Goal: Task Accomplishment & Management: Complete application form

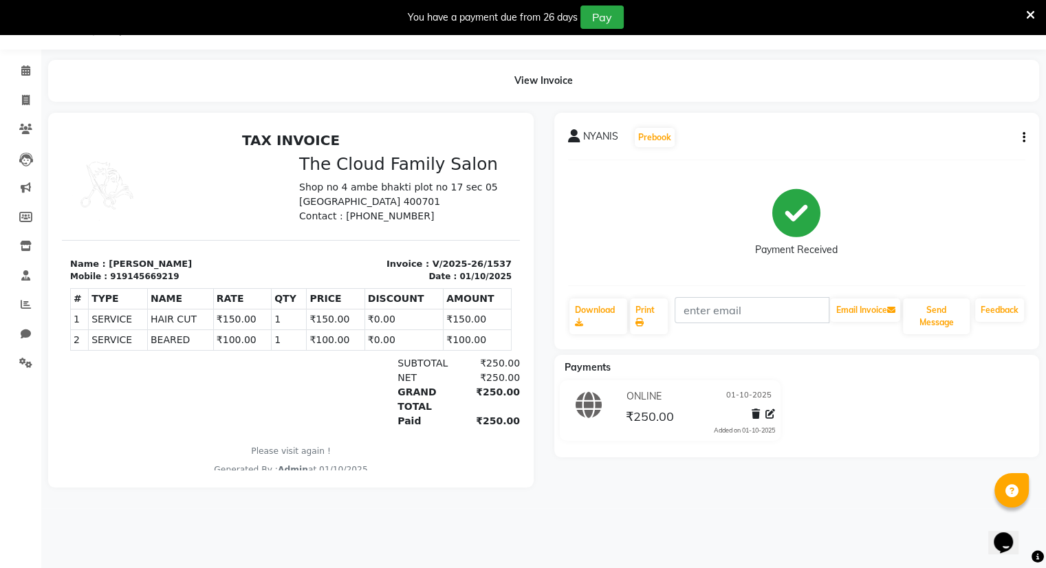
click at [1031, 10] on icon at bounding box center [1030, 15] width 9 height 12
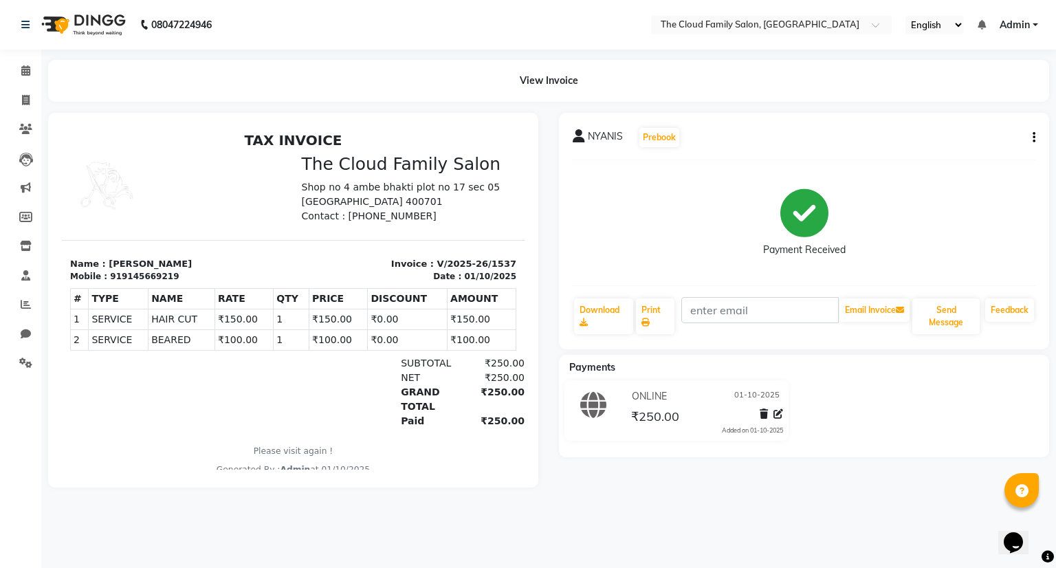
select select "8444"
select select "service"
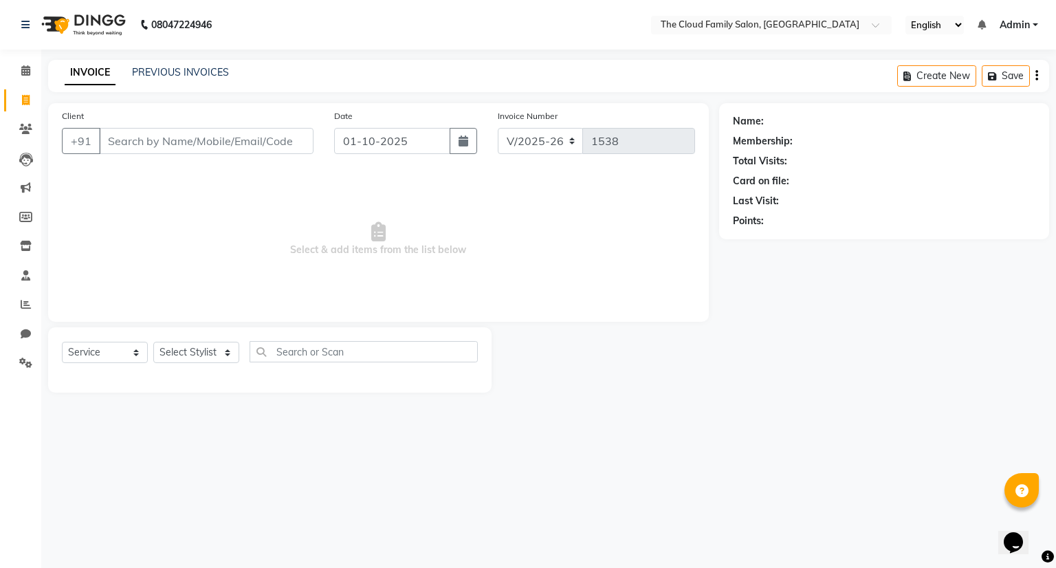
click at [119, 135] on input "Client" at bounding box center [206, 141] width 215 height 26
click at [135, 136] on input "92217930" at bounding box center [171, 141] width 144 height 26
type input "9221637930"
click at [279, 135] on span "Add Client" at bounding box center [278, 141] width 54 height 14
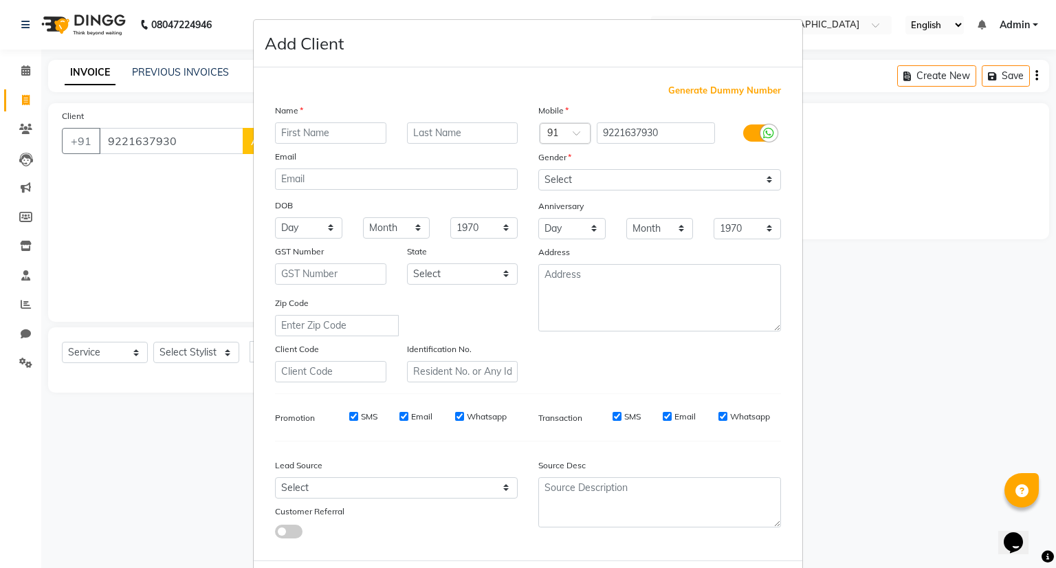
click at [278, 135] on input "text" at bounding box center [330, 132] width 111 height 21
type input "[PERSON_NAME]"
click at [554, 182] on select "Select [DEMOGRAPHIC_DATA] [DEMOGRAPHIC_DATA] Other Prefer Not To Say" at bounding box center [659, 179] width 243 height 21
select select "[DEMOGRAPHIC_DATA]"
click at [538, 170] on select "Select [DEMOGRAPHIC_DATA] [DEMOGRAPHIC_DATA] Other Prefer Not To Say" at bounding box center [659, 179] width 243 height 21
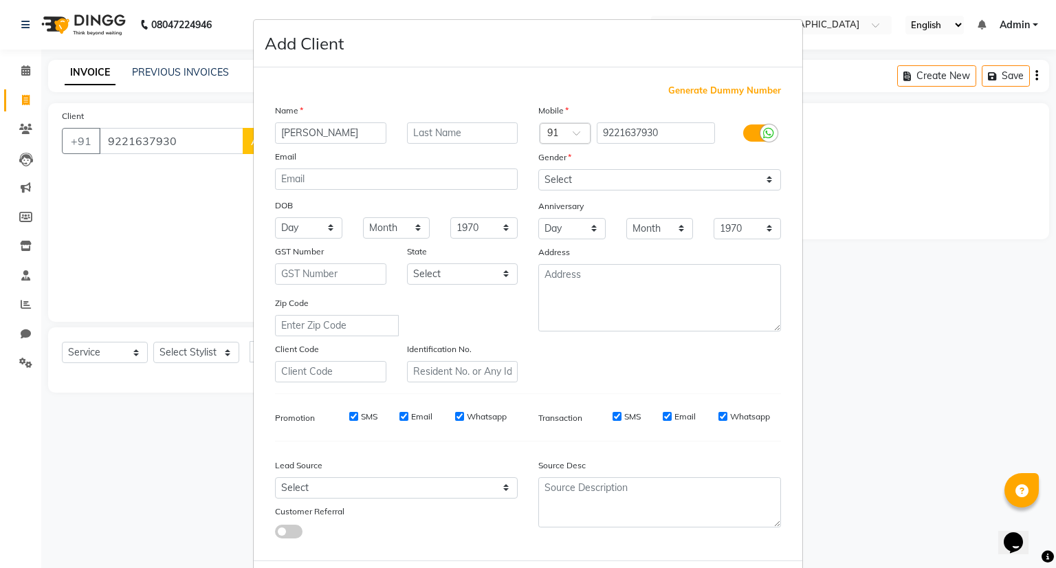
click at [180, 351] on ngb-modal-window "Add Client Generate Dummy Number Name [PERSON_NAME] Email DOB Day 01 02 03 04 0…" at bounding box center [528, 284] width 1056 height 568
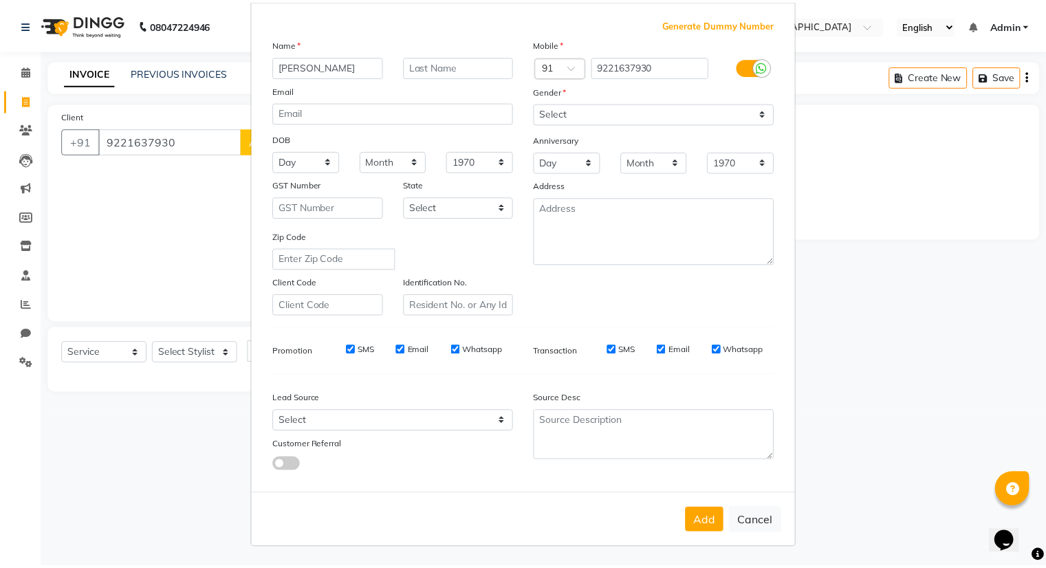
scroll to position [72, 0]
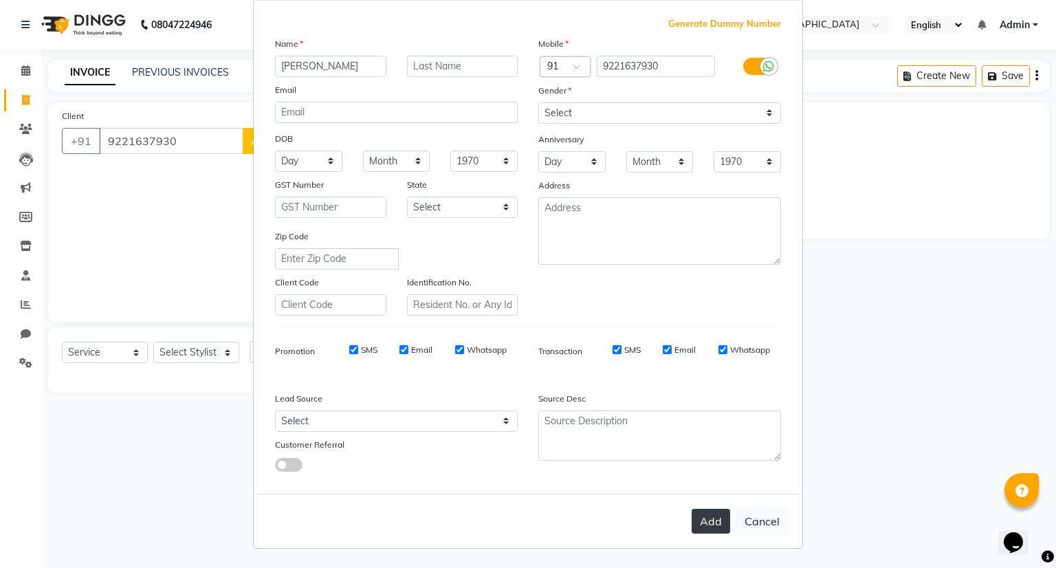
click at [703, 520] on button "Add" at bounding box center [711, 521] width 39 height 25
select select
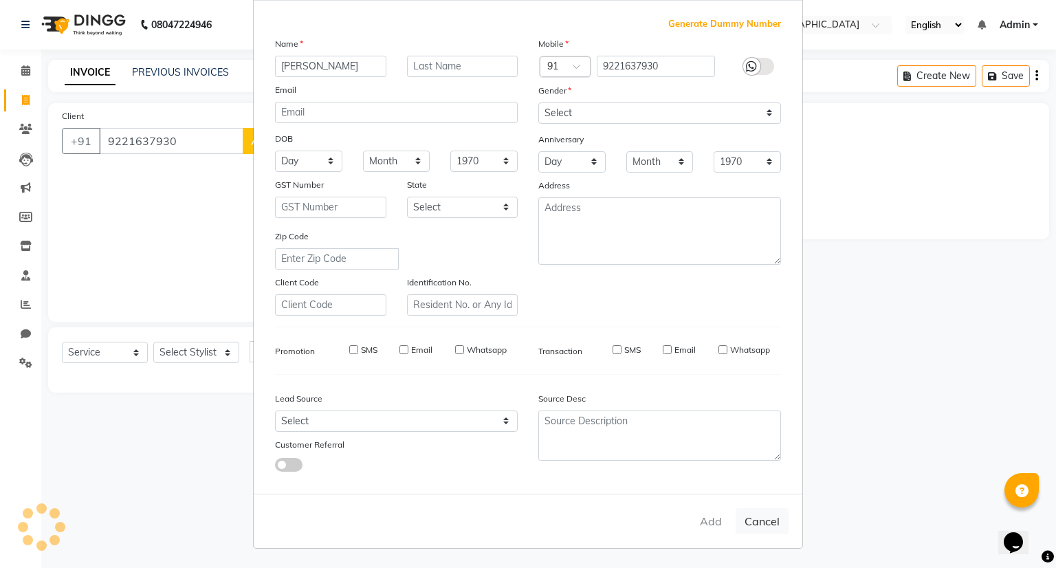
select select
checkbox input "false"
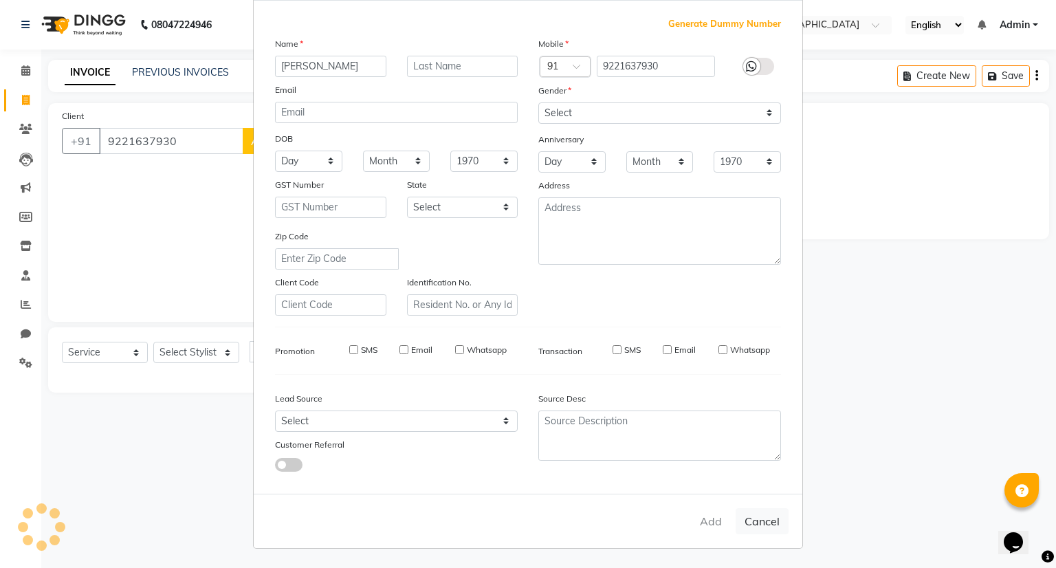
checkbox input "false"
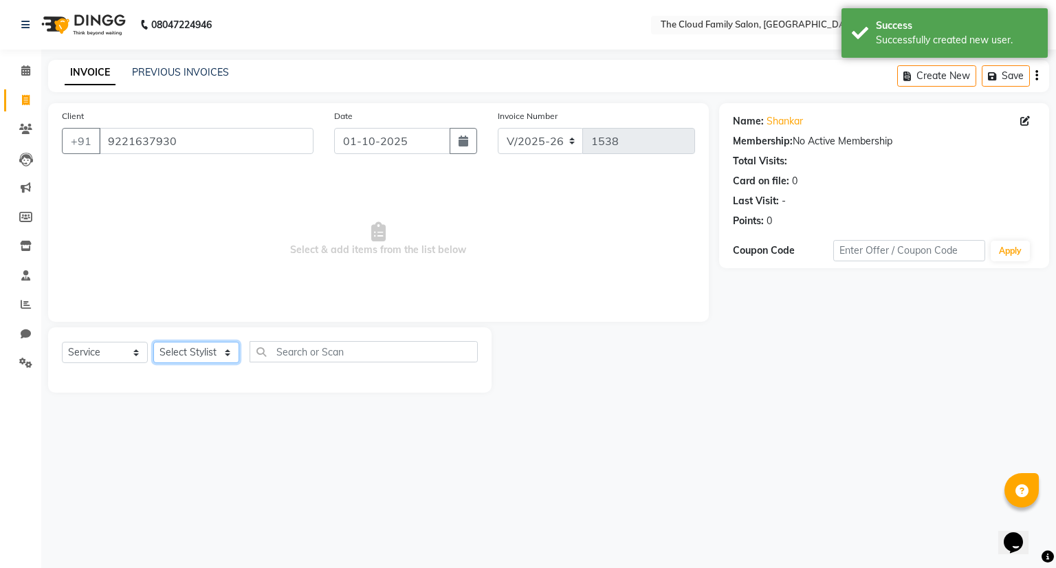
click at [193, 353] on select "Select Stylist Amrapali Bhumi OM [PERSON_NAME] [PERSON_NAME] [PERSON_NAME]" at bounding box center [196, 352] width 86 height 21
select select "83357"
click at [153, 342] on select "Select Stylist Amrapali Bhumi OM [PERSON_NAME] [PERSON_NAME] [PERSON_NAME]" at bounding box center [196, 352] width 86 height 21
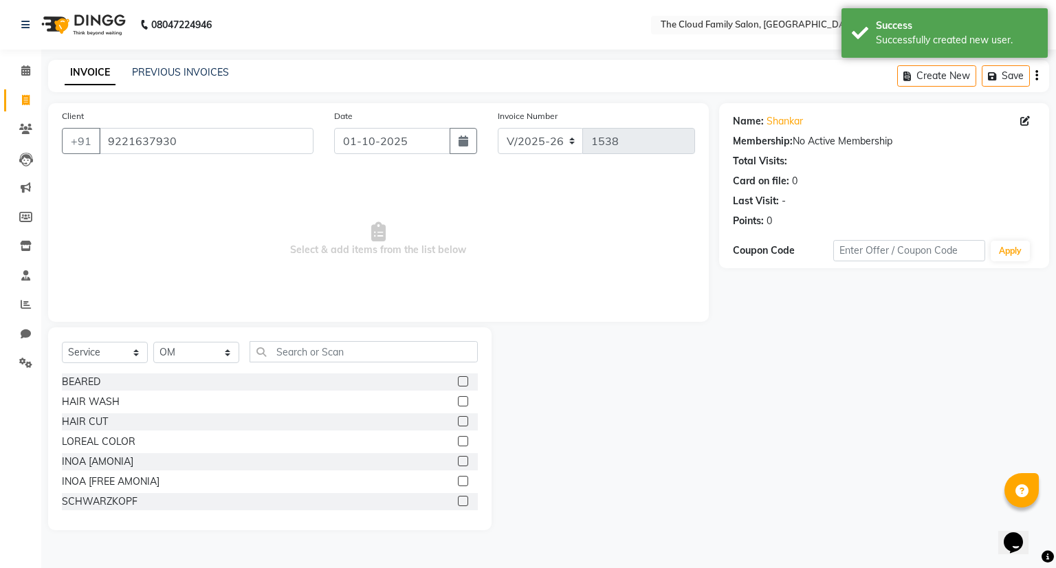
click at [458, 377] on label at bounding box center [463, 381] width 10 height 10
click at [458, 377] on input "checkbox" at bounding box center [462, 381] width 9 height 9
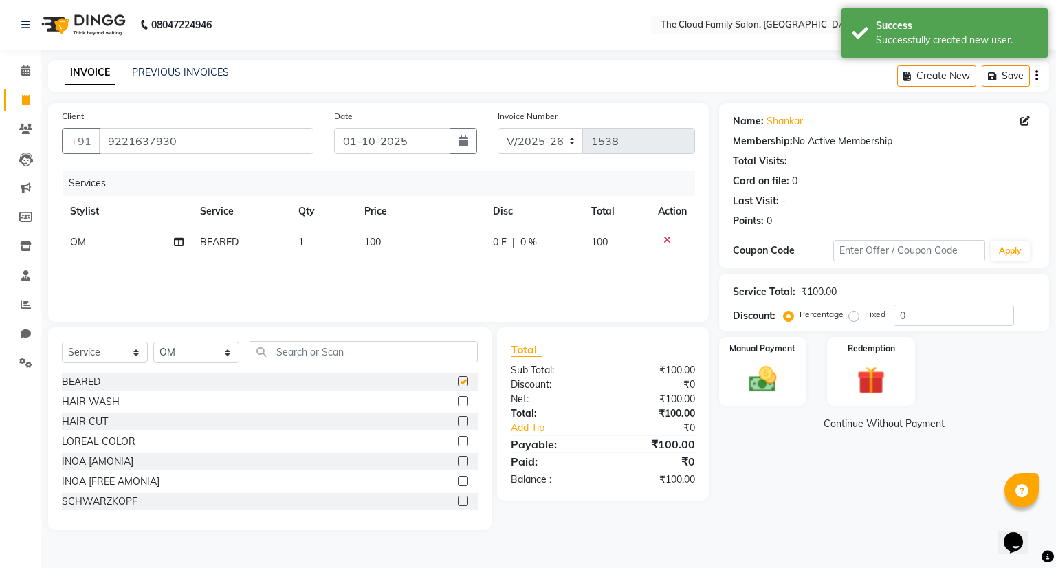
checkbox input "false"
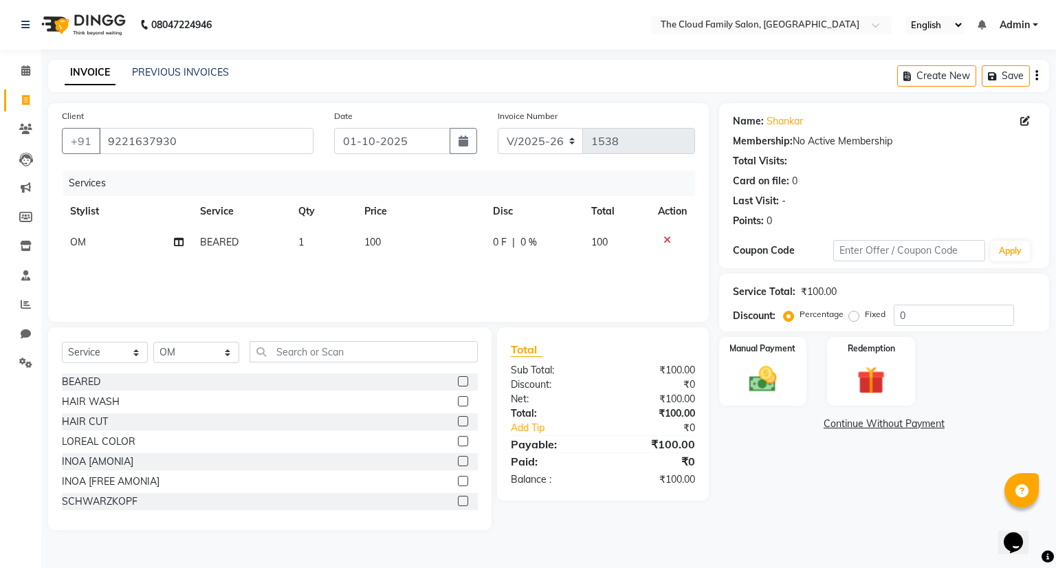
click at [664, 240] on icon at bounding box center [668, 240] width 8 height 10
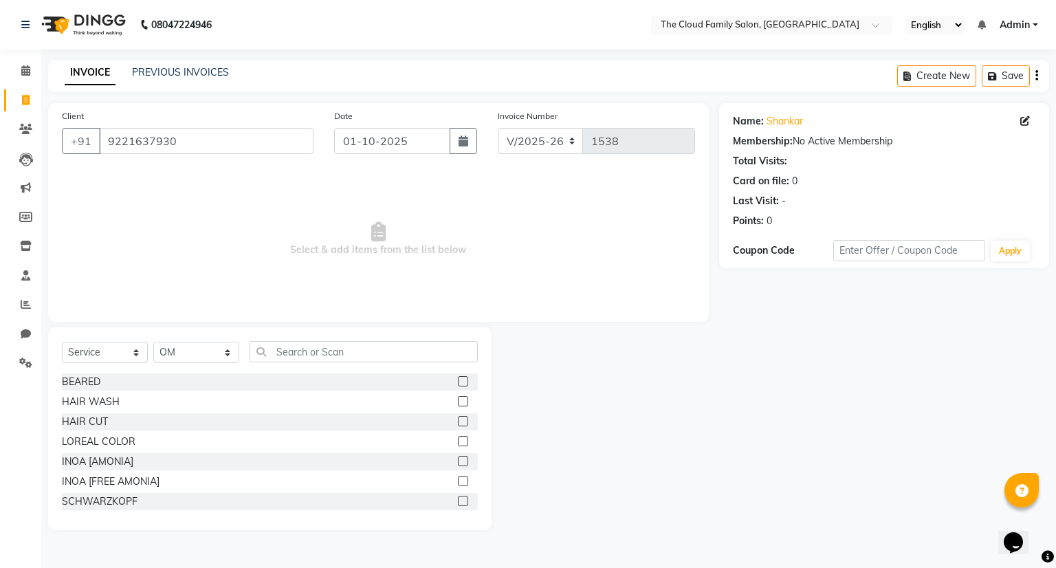
click at [458, 401] on label at bounding box center [463, 401] width 10 height 10
click at [458, 401] on input "checkbox" at bounding box center [462, 401] width 9 height 9
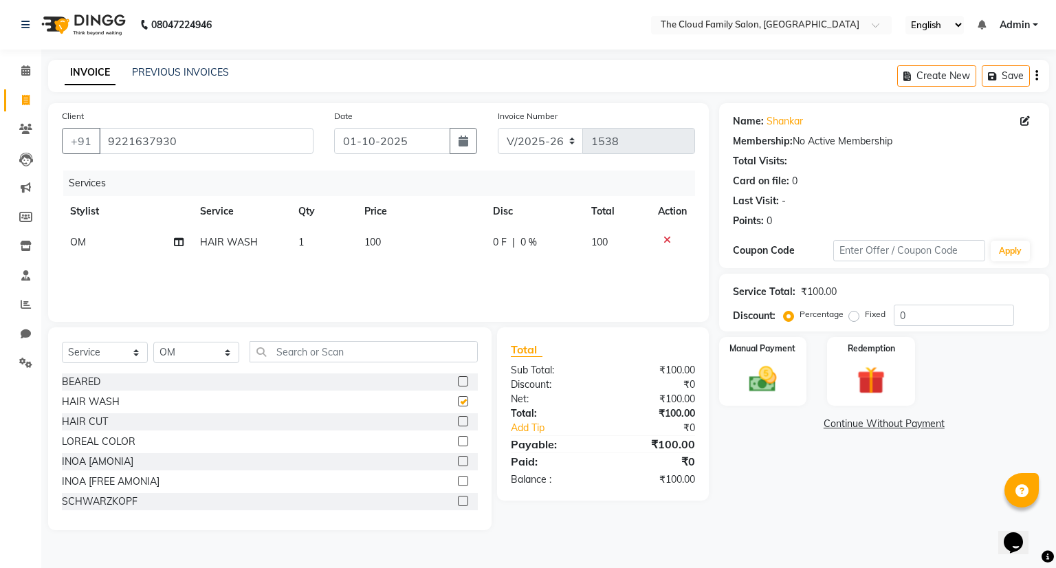
checkbox input "false"
click at [458, 377] on label at bounding box center [463, 381] width 10 height 10
click at [458, 377] on input "checkbox" at bounding box center [462, 381] width 9 height 9
checkbox input "false"
click at [458, 419] on label at bounding box center [463, 421] width 10 height 10
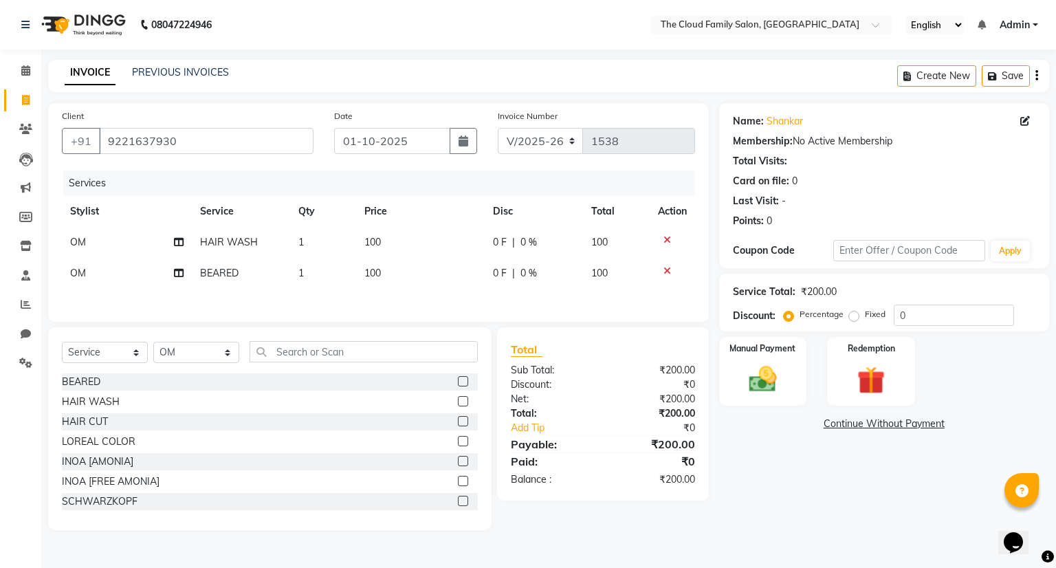
click at [458, 419] on input "checkbox" at bounding box center [462, 421] width 9 height 9
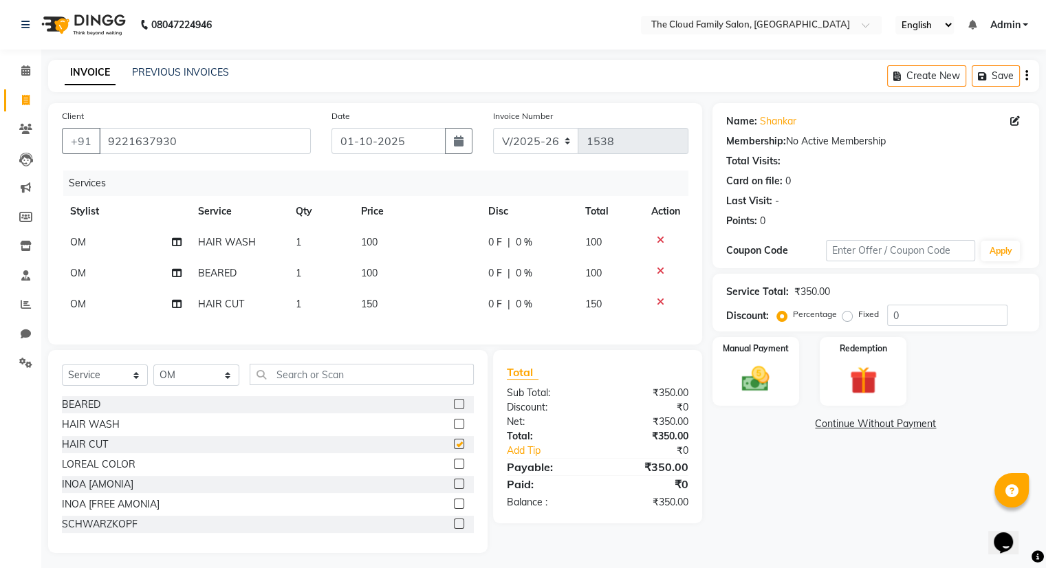
checkbox input "false"
click at [660, 270] on icon at bounding box center [661, 271] width 8 height 10
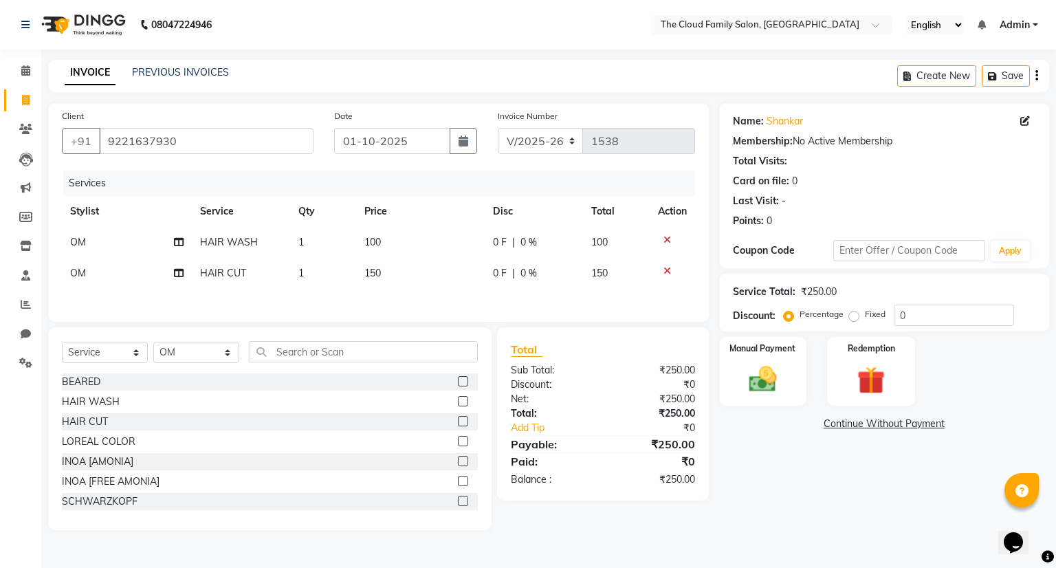
click at [666, 241] on icon at bounding box center [668, 240] width 8 height 10
click at [756, 367] on img at bounding box center [762, 379] width 47 height 33
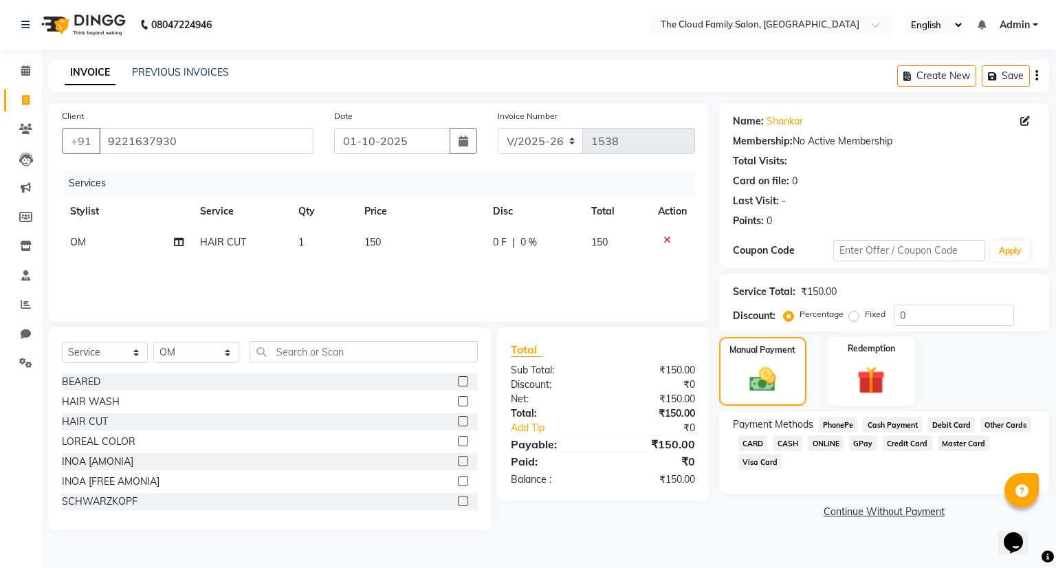
click at [787, 442] on span "CASH" at bounding box center [788, 443] width 30 height 16
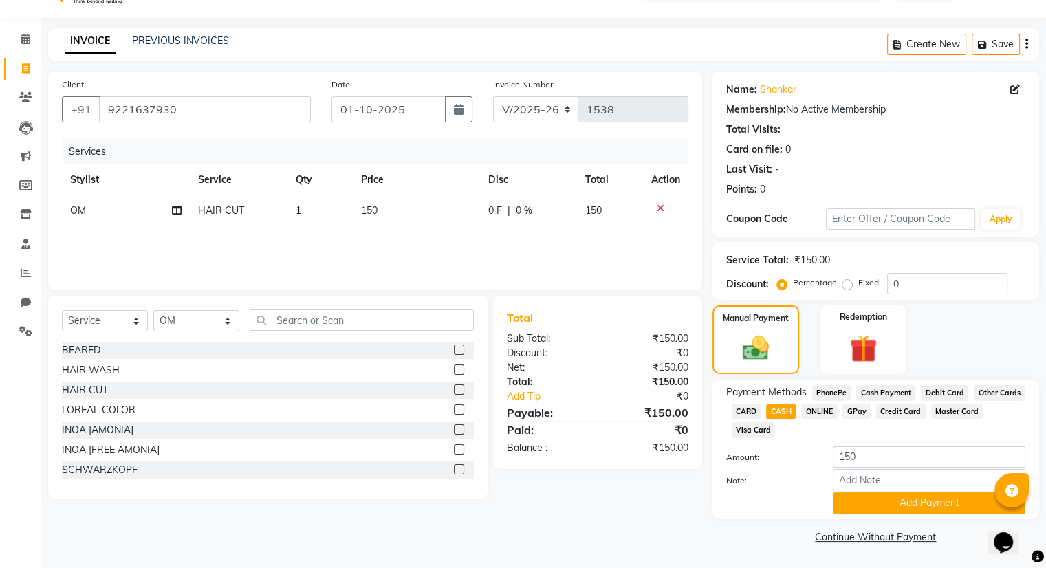
scroll to position [33, 0]
click at [875, 498] on button "Add Payment" at bounding box center [929, 502] width 193 height 21
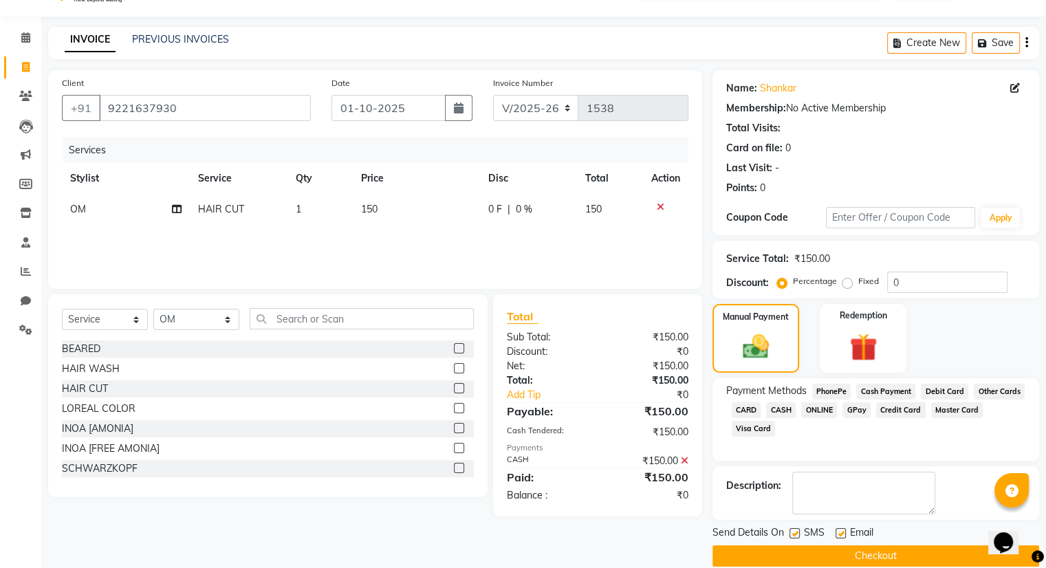
scroll to position [52, 0]
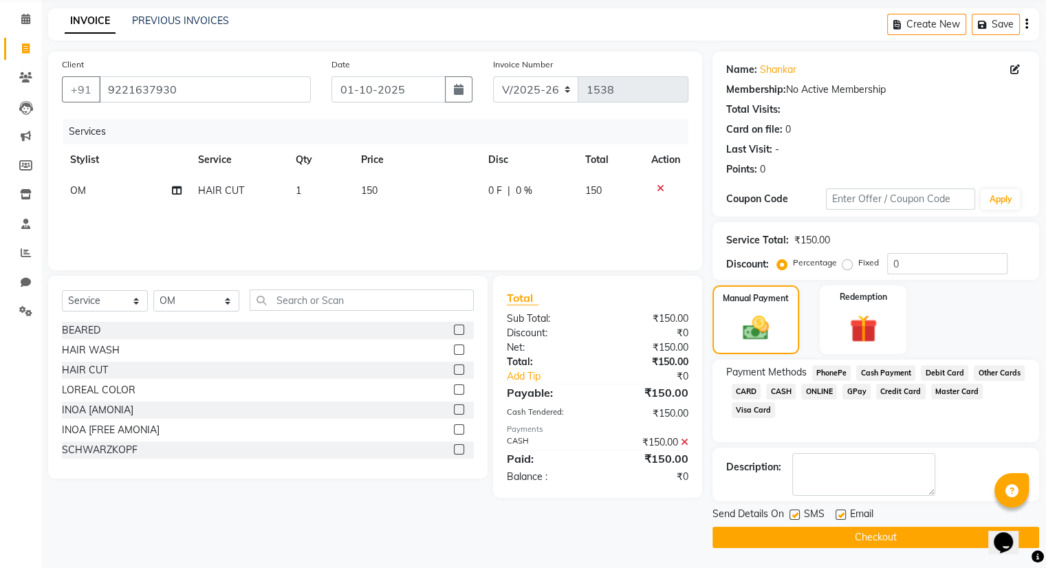
click at [847, 533] on button "Checkout" at bounding box center [875, 537] width 327 height 21
